Goal: Transaction & Acquisition: Book appointment/travel/reservation

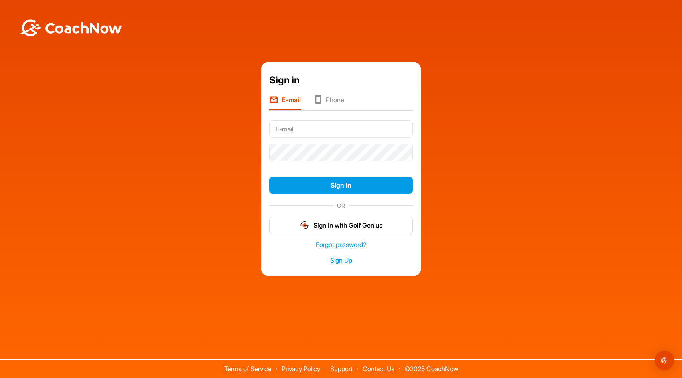
click at [326, 98] on li "Phone" at bounding box center [329, 102] width 31 height 15
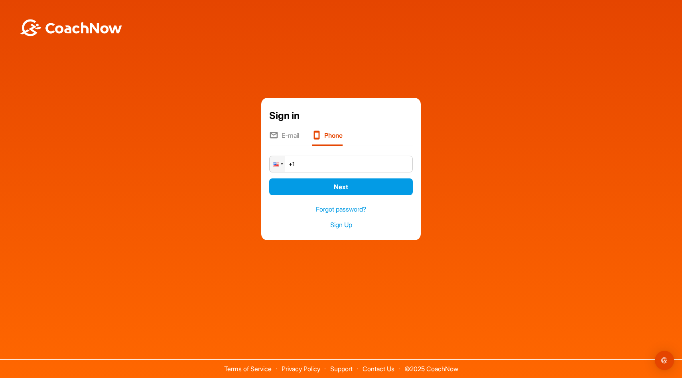
click at [312, 166] on input "+1" at bounding box center [341, 164] width 144 height 17
type input "[PHONE_NUMBER]"
click at [339, 184] on button "Next" at bounding box center [341, 186] width 144 height 17
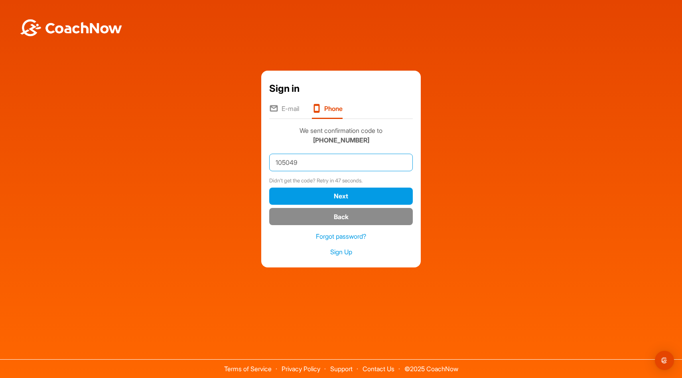
type input "105049"
click at [269, 187] on button "Next" at bounding box center [341, 195] width 144 height 17
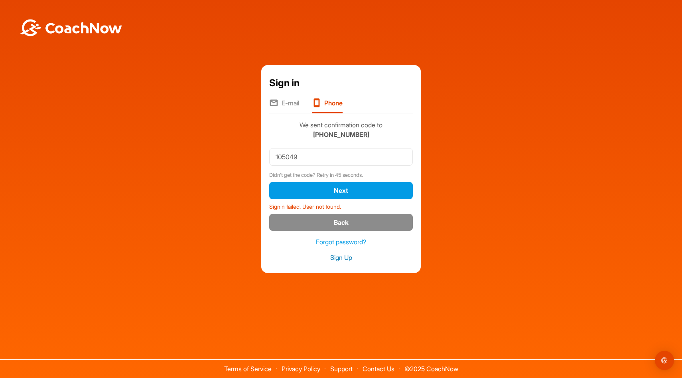
click at [338, 260] on link "Sign Up" at bounding box center [341, 257] width 144 height 9
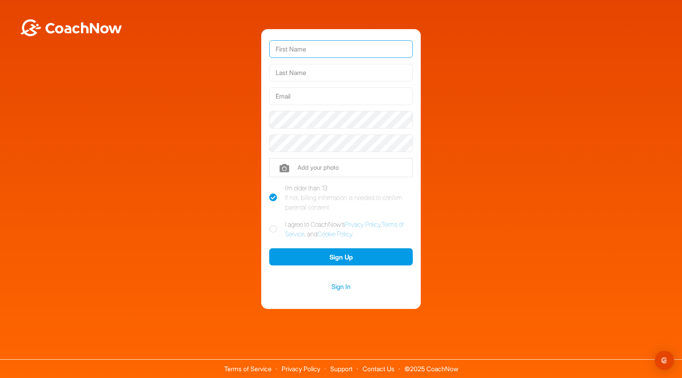
click at [302, 53] on input "text" at bounding box center [341, 49] width 144 height 18
type input "Alyssa"
type input "[PERSON_NAME]"
type input "[EMAIL_ADDRESS][DOMAIN_NAME]"
click at [271, 228] on icon at bounding box center [273, 229] width 8 height 8
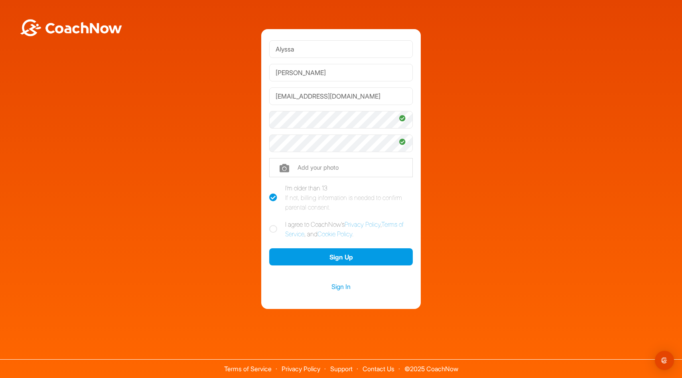
click at [271, 225] on input "I agree to CoachNow's Privacy Policy , Terms of Service , and Cookie Policy ." at bounding box center [271, 221] width 5 height 5
checkbox input "true"
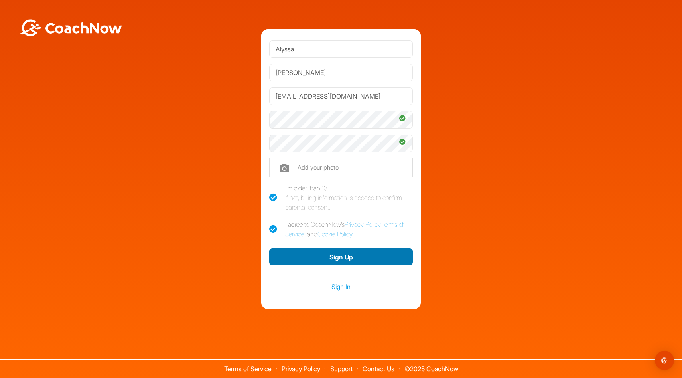
click at [323, 259] on button "Sign Up" at bounding box center [341, 256] width 144 height 17
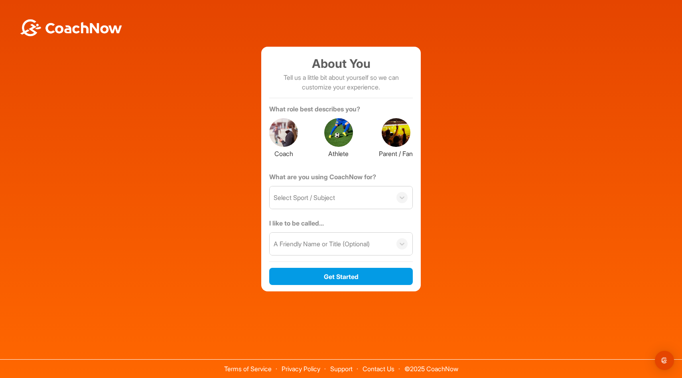
click at [398, 134] on div at bounding box center [396, 132] width 29 height 29
click at [354, 198] on div "Select Sport / Subject" at bounding box center [331, 197] width 122 height 22
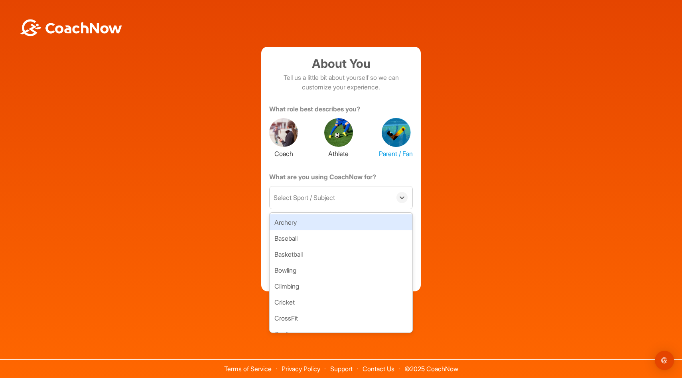
type input "g"
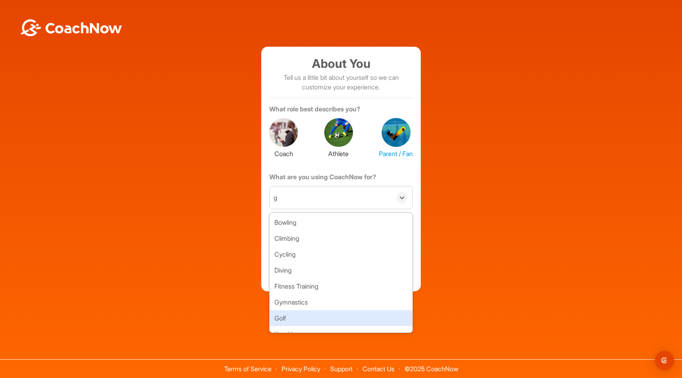
click at [296, 317] on div "Golf" at bounding box center [341, 318] width 143 height 16
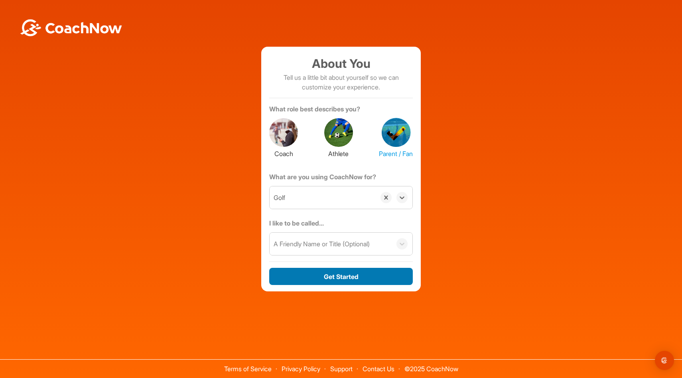
click at [325, 273] on button "Get Started" at bounding box center [341, 276] width 144 height 17
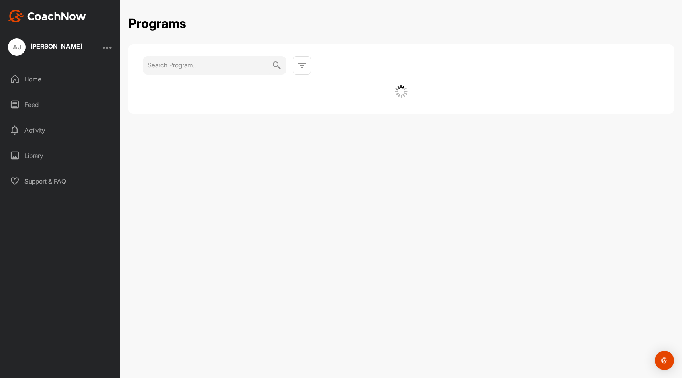
click at [195, 69] on input at bounding box center [210, 65] width 124 height 18
type input "golf winter haven fl"
click at [277, 64] on img at bounding box center [277, 65] width 10 height 18
click at [308, 69] on div at bounding box center [302, 65] width 18 height 18
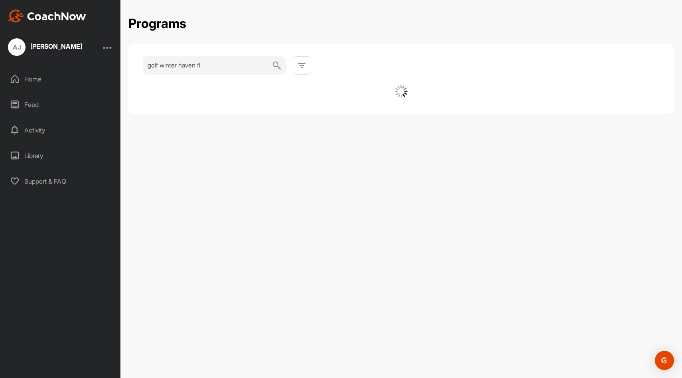
click at [248, 65] on input "golf winter haven fl" at bounding box center [210, 65] width 124 height 18
click at [296, 69] on div at bounding box center [302, 65] width 18 height 18
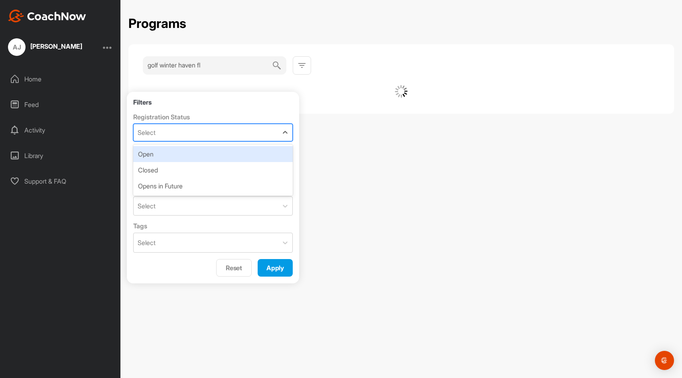
click at [223, 134] on div "Select" at bounding box center [206, 132] width 144 height 17
click at [214, 144] on div "Registration Status option Open focused, 1 of 3. 3 results available. Use Up an…" at bounding box center [213, 183] width 160 height 140
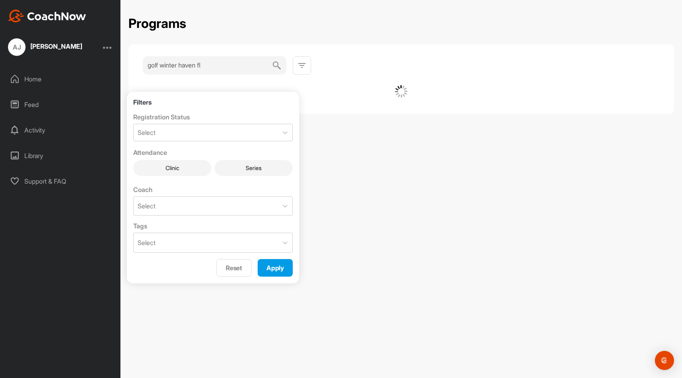
click at [177, 169] on button "Clinic" at bounding box center [172, 168] width 78 height 16
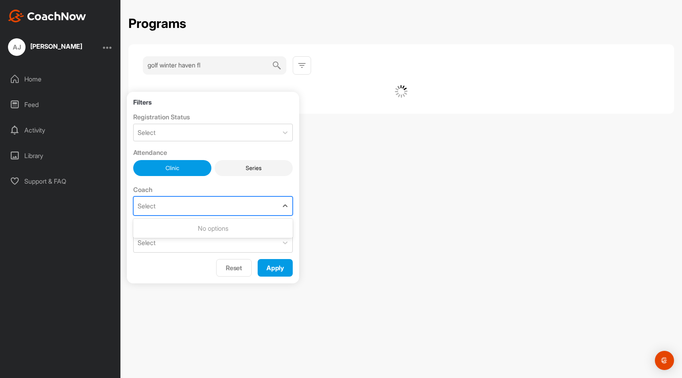
click at [163, 206] on div "Select" at bounding box center [206, 206] width 144 height 18
click at [161, 241] on div "Select" at bounding box center [206, 242] width 144 height 19
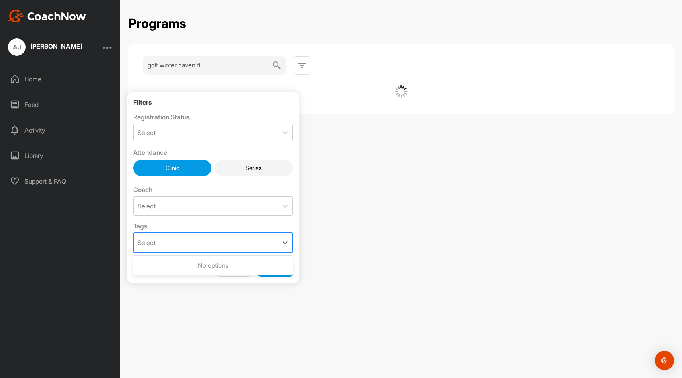
click at [187, 249] on div "Select" at bounding box center [206, 242] width 144 height 19
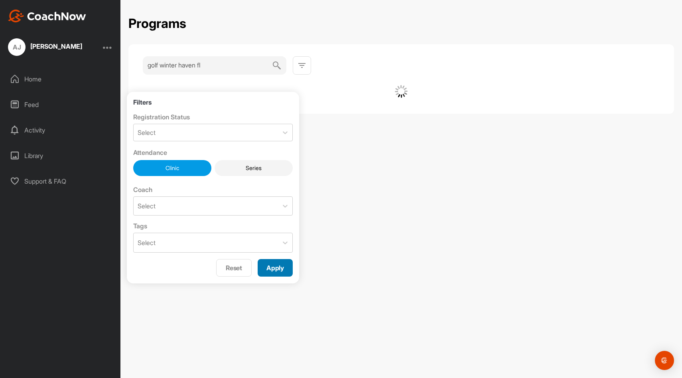
click at [279, 268] on span "Apply" at bounding box center [275, 268] width 18 height 8
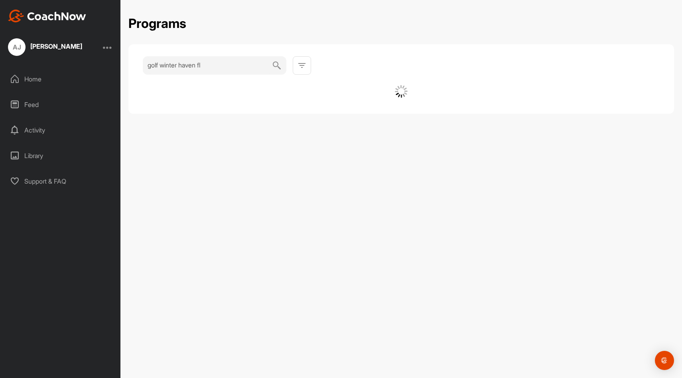
click at [262, 64] on input "golf winter haven fl" at bounding box center [210, 65] width 124 height 18
click at [30, 75] on div "Home" at bounding box center [60, 79] width 112 height 20
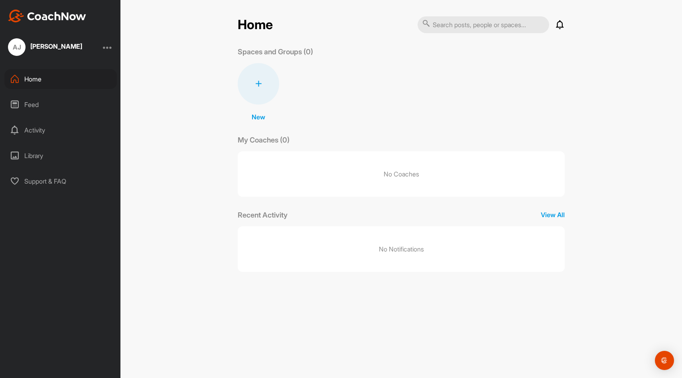
click at [486, 24] on input "text" at bounding box center [484, 24] width 132 height 17
click at [47, 129] on div "Activity" at bounding box center [60, 130] width 112 height 20
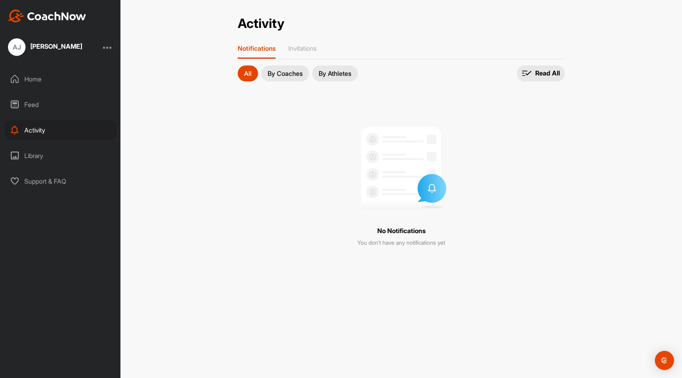
click at [37, 154] on div "Library" at bounding box center [60, 156] width 112 height 20
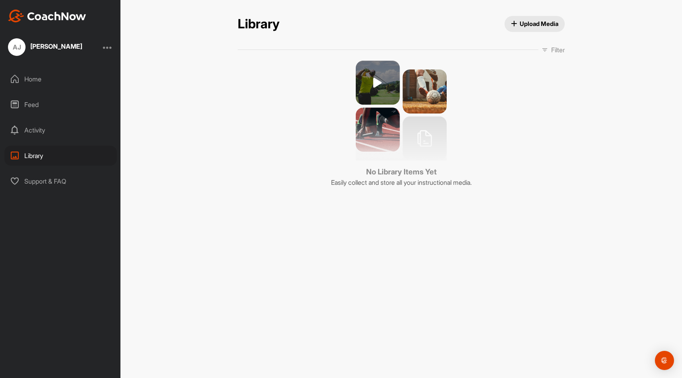
click at [45, 184] on div "Support & FAQ" at bounding box center [60, 181] width 112 height 20
click at [62, 20] on img at bounding box center [47, 16] width 78 height 13
click at [22, 80] on div "Home" at bounding box center [60, 79] width 112 height 20
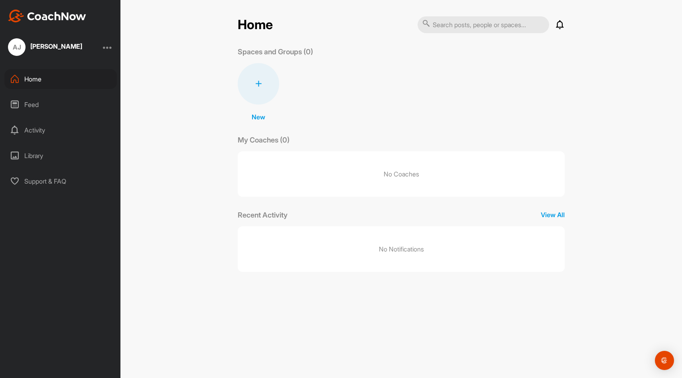
click at [463, 34] on div "Home Notifications Invitations No Notifications View All Spaces and Groups (0) …" at bounding box center [401, 144] width 327 height 256
click at [461, 27] on input "text" at bounding box center [484, 24] width 132 height 17
type input "g"
type input "[PERSON_NAME]"
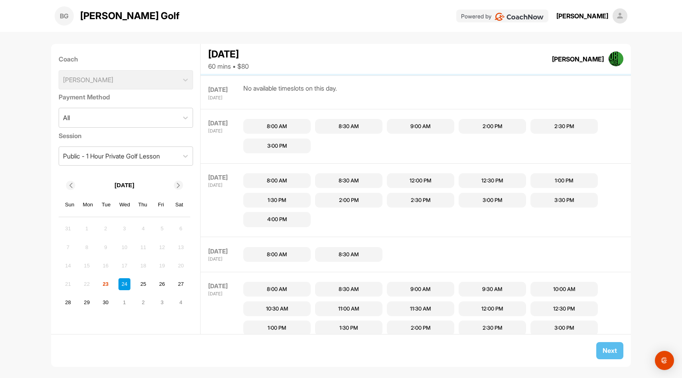
scroll to position [138, 0]
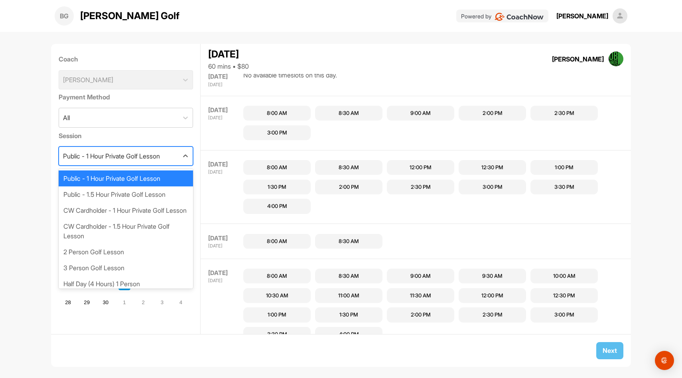
click at [160, 155] on div "Public - 1 Hour Private Golf Lesson" at bounding box center [111, 156] width 97 height 10
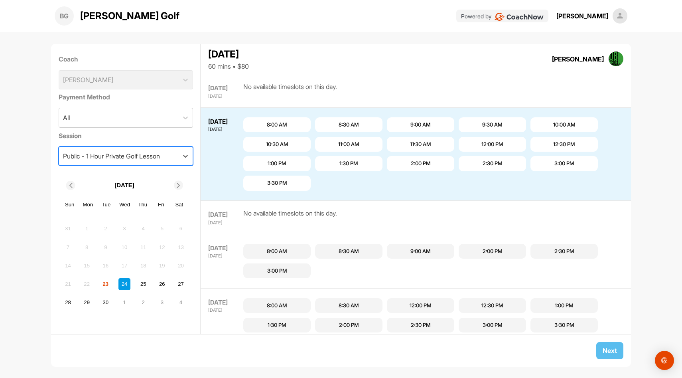
scroll to position [19, 0]
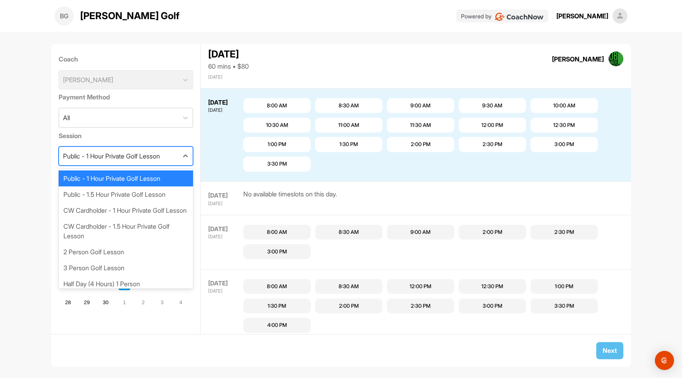
click at [145, 147] on div "Public - 1 Hour Private Golf Lesson" at bounding box center [118, 156] width 119 height 18
click at [122, 276] on div "3 Person Golf Lesson" at bounding box center [126, 268] width 134 height 16
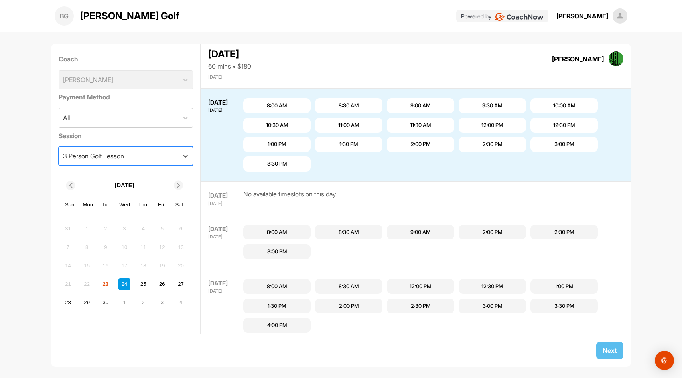
scroll to position [33, 0]
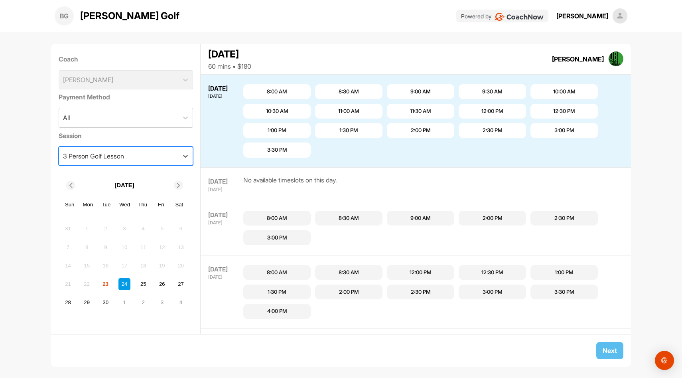
click at [153, 160] on div "3 Person Golf Lesson" at bounding box center [118, 156] width 119 height 18
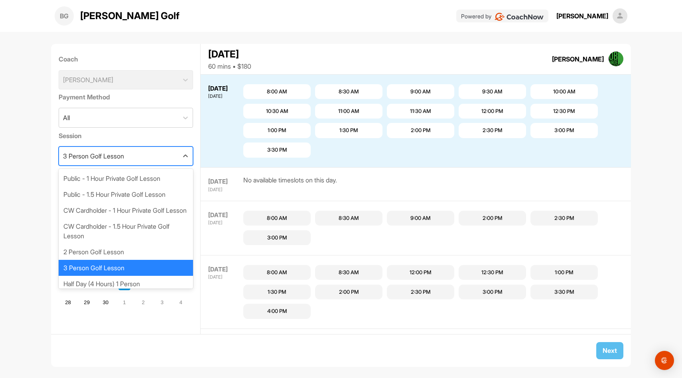
scroll to position [2, 0]
click at [124, 274] on div "3 Person Golf Lesson" at bounding box center [126, 266] width 134 height 16
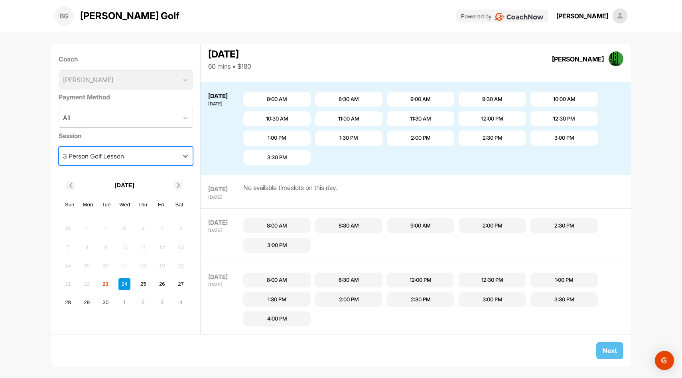
scroll to position [0, 0]
